Goal: Download file/media

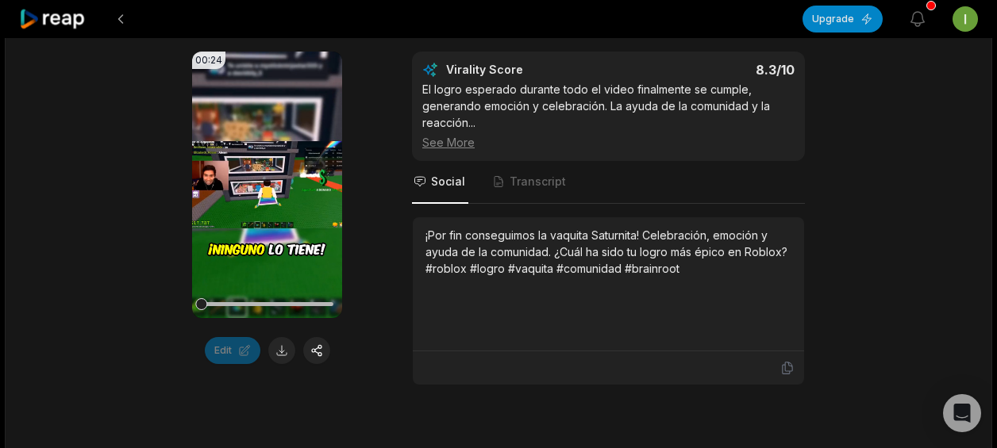
scroll to position [325, 0]
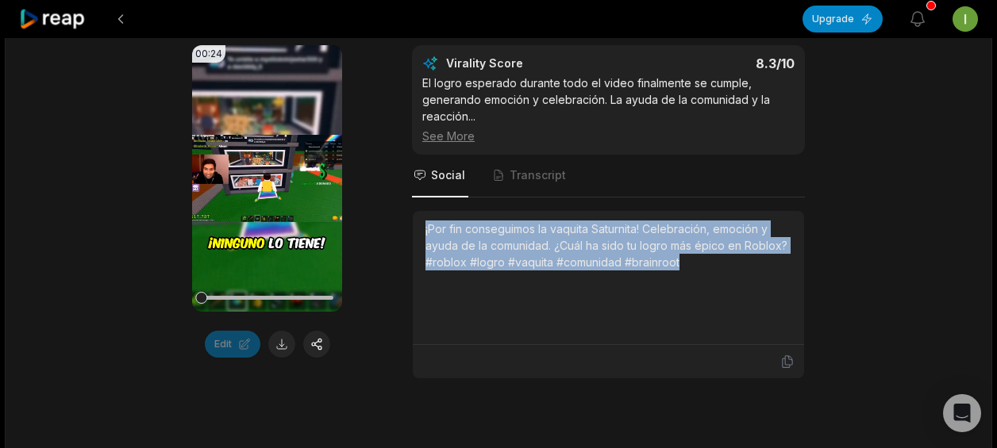
drag, startPoint x: 419, startPoint y: 233, endPoint x: 740, endPoint y: 306, distance: 328.9
click at [740, 306] on div "¡Por fin conseguimos la vaquita Saturnita! Celebración, emoción y ayuda de la c…" at bounding box center [608, 278] width 391 height 134
copy div "¡Por fin conseguimos la vaquita Saturnita! Celebración, emoción y ayuda de la c…"
click at [284, 337] on button at bounding box center [281, 344] width 27 height 27
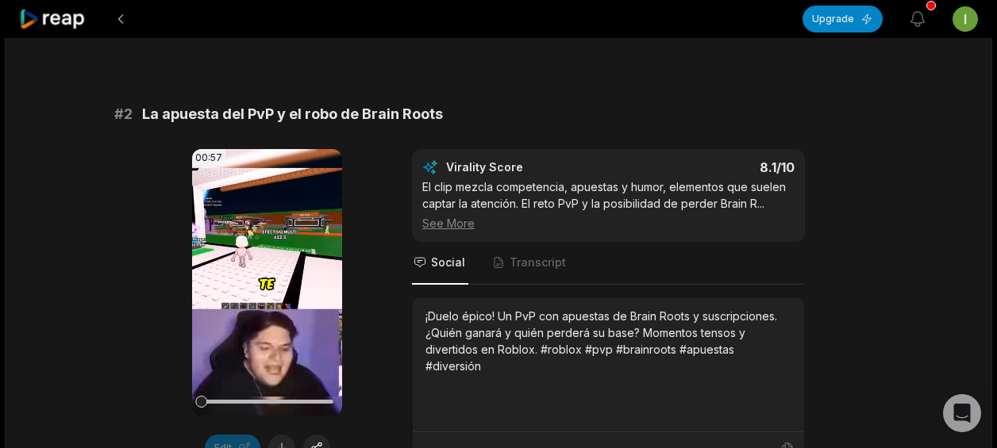
scroll to position [738, 0]
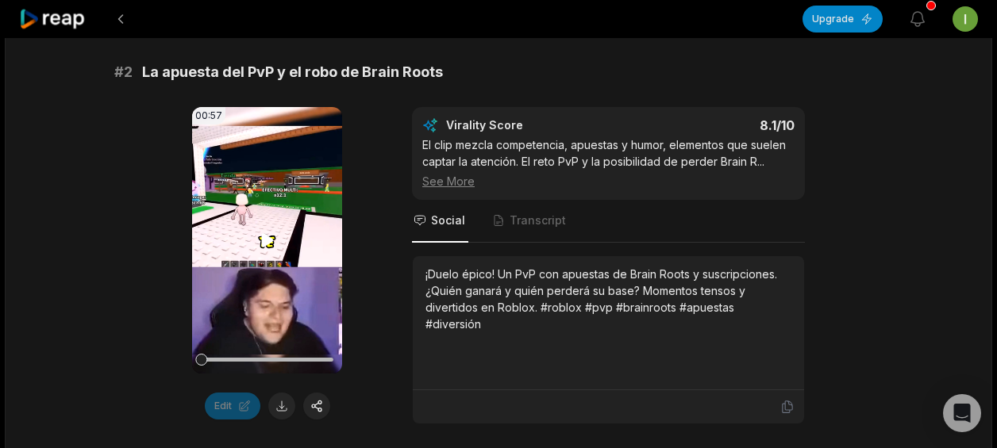
click at [264, 258] on video "Your browser does not support mp4 format." at bounding box center [267, 240] width 150 height 267
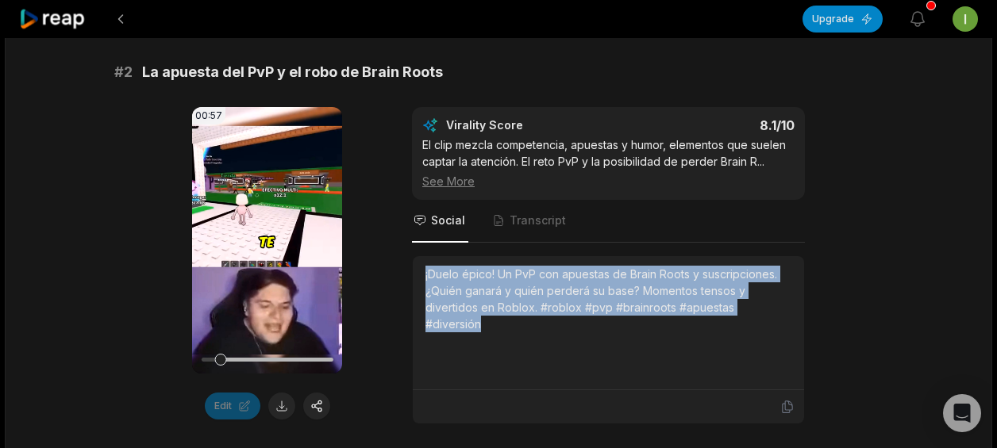
drag, startPoint x: 424, startPoint y: 272, endPoint x: 828, endPoint y: 334, distance: 408.7
click at [828, 334] on div "00:57 Your browser does not support mp4 format. Edit Virality Score 8.1 /10 El …" at bounding box center [498, 266] width 768 height 318
copy div "¡Duelo épico! Un PvP con apuestas de Brain Roots y suscripciones. ¿Quién ganará…"
click at [287, 402] on button at bounding box center [281, 406] width 27 height 27
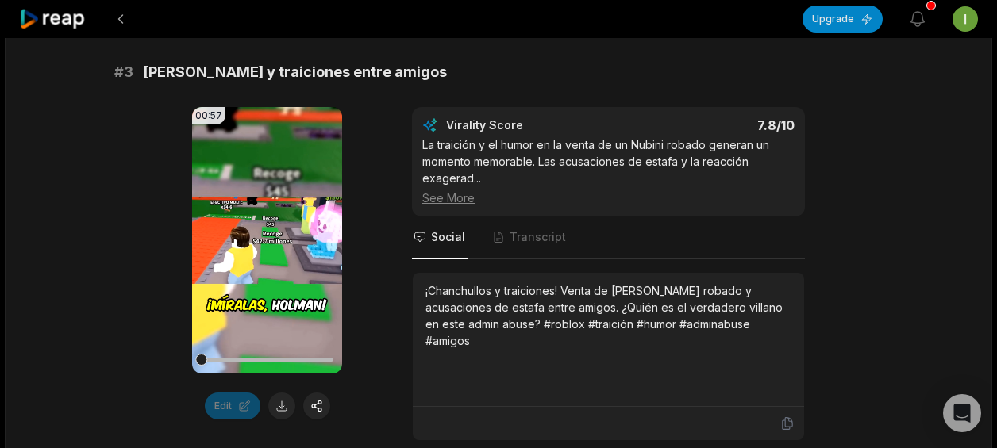
scroll to position [1205, 0]
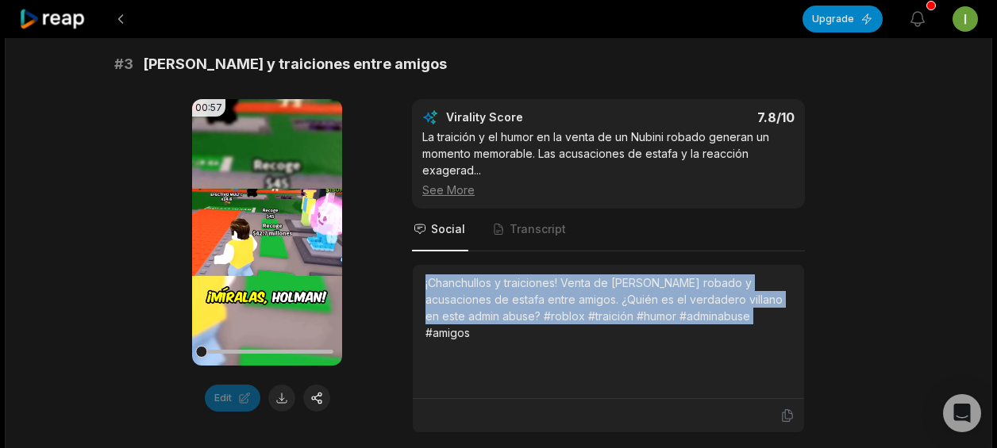
drag, startPoint x: 425, startPoint y: 285, endPoint x: 748, endPoint y: 374, distance: 334.3
click at [748, 374] on div "¡Chanchullos y traiciones! Venta de [PERSON_NAME] robado y acusaciones de estaf…" at bounding box center [608, 332] width 366 height 114
copy div "¡Chanchullos y traiciones! Venta de [PERSON_NAME] robado y acusaciones de estaf…"
click at [283, 398] on button at bounding box center [281, 398] width 27 height 27
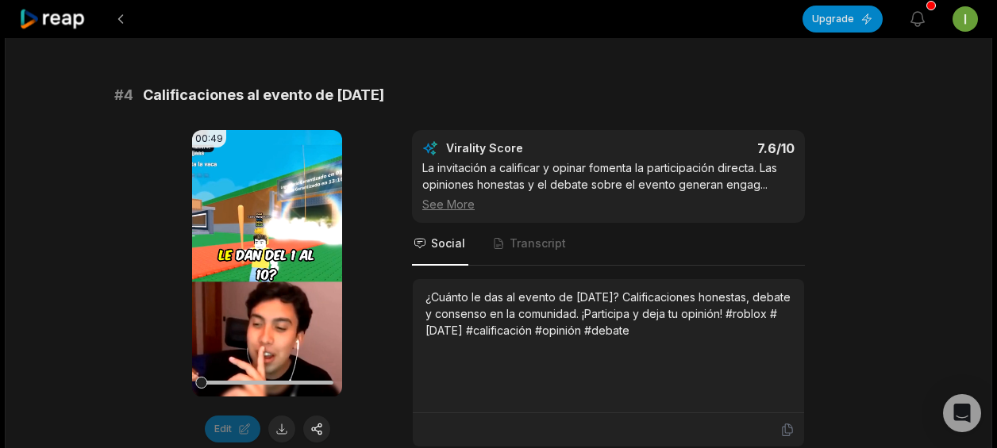
scroll to position [1657, 0]
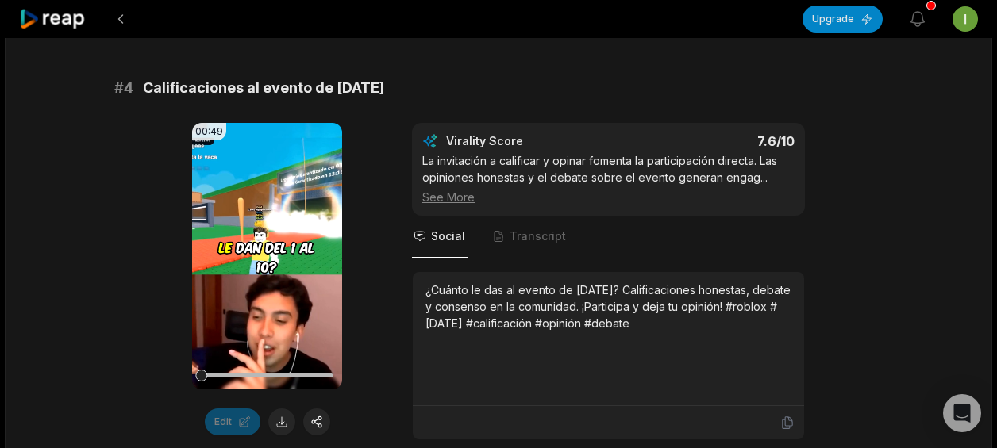
drag, startPoint x: 425, startPoint y: 290, endPoint x: 702, endPoint y: 338, distance: 281.2
click at [702, 338] on div "¿Cuánto le das al evento de [DATE]? Calificaciones honestas, debate y consenso …" at bounding box center [608, 339] width 366 height 114
copy div "¿Cuánto le das al evento de [DATE]? Calificaciones honestas, debate y consenso …"
click at [290, 424] on button at bounding box center [281, 422] width 27 height 27
